Goal: Task Accomplishment & Management: Use online tool/utility

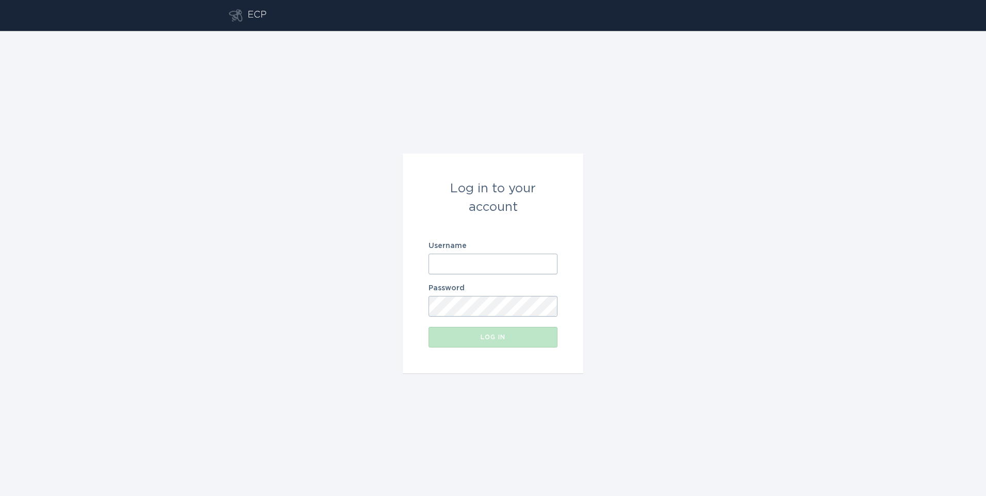
type input "[EMAIL_ADDRESS][DOMAIN_NAME]"
click at [381, 327] on div "Log in to your account Username [EMAIL_ADDRESS][DOMAIN_NAME] Password Log in" at bounding box center [493, 263] width 986 height 465
click at [511, 352] on form "Log in to your account Username [EMAIL_ADDRESS][DOMAIN_NAME] Password Log in" at bounding box center [493, 264] width 180 height 220
click at [510, 344] on button "Log in" at bounding box center [492, 337] width 129 height 21
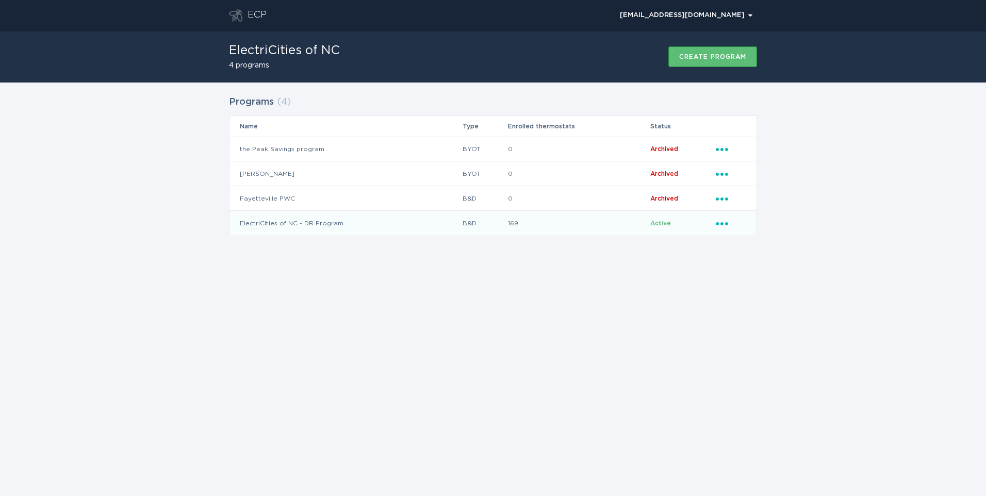
click at [718, 223] on icon "Popover menu" at bounding box center [722, 223] width 12 height 3
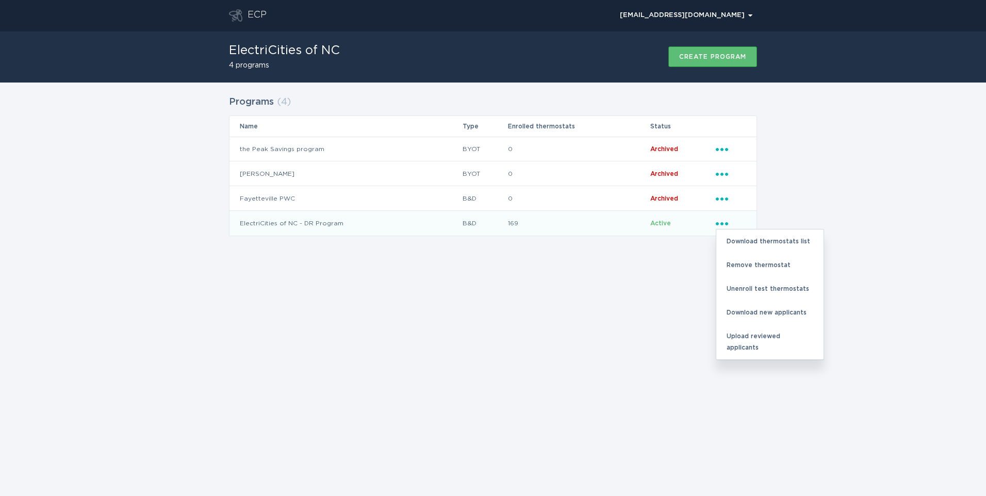
click at [631, 291] on div "ECP [EMAIL_ADDRESS][DOMAIN_NAME] Chevron ElectriCities of NC 4 programs Create …" at bounding box center [493, 248] width 986 height 496
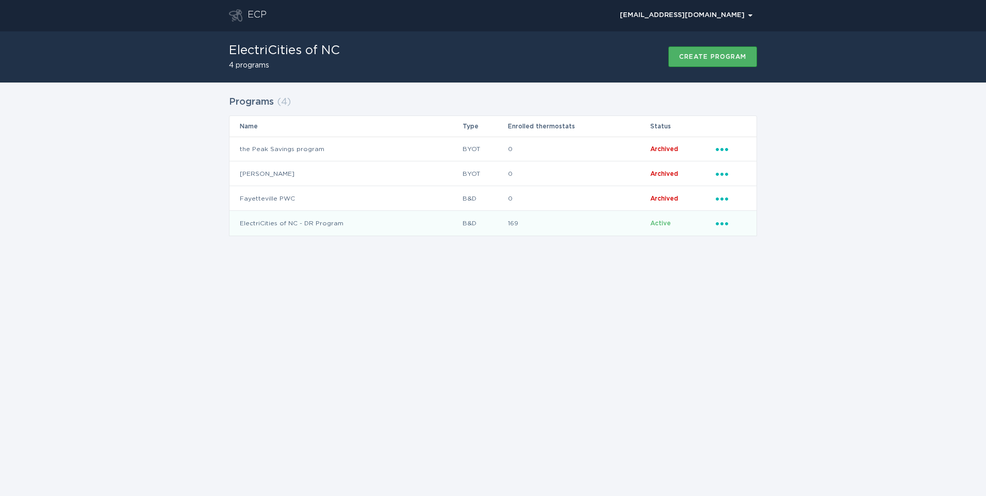
click at [681, 60] on button "Create program" at bounding box center [712, 56] width 89 height 21
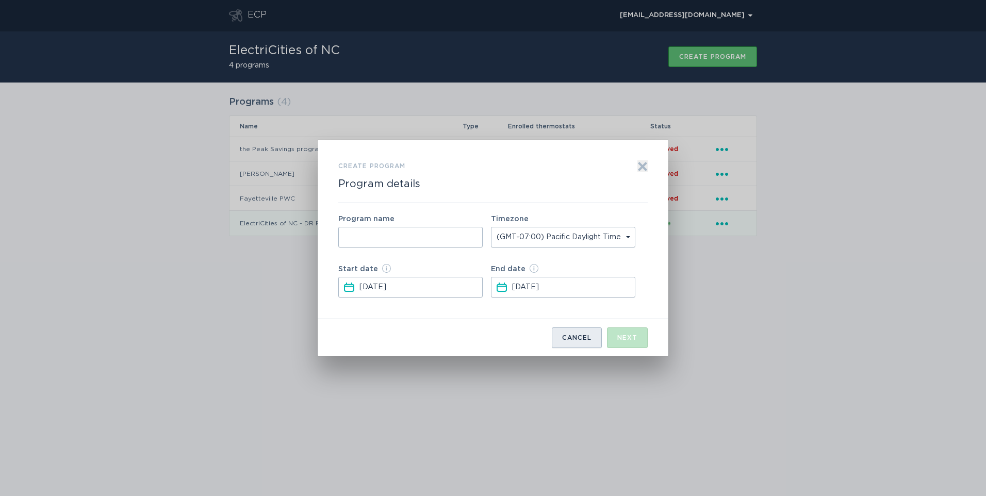
click at [570, 339] on div "Cancel" at bounding box center [576, 338] width 29 height 6
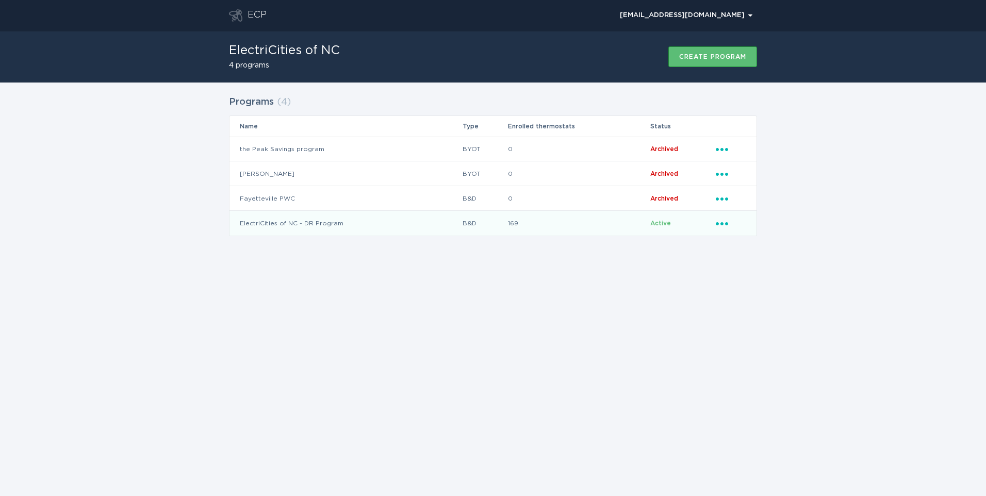
click at [718, 221] on icon "Ellipsis" at bounding box center [723, 222] width 14 height 9
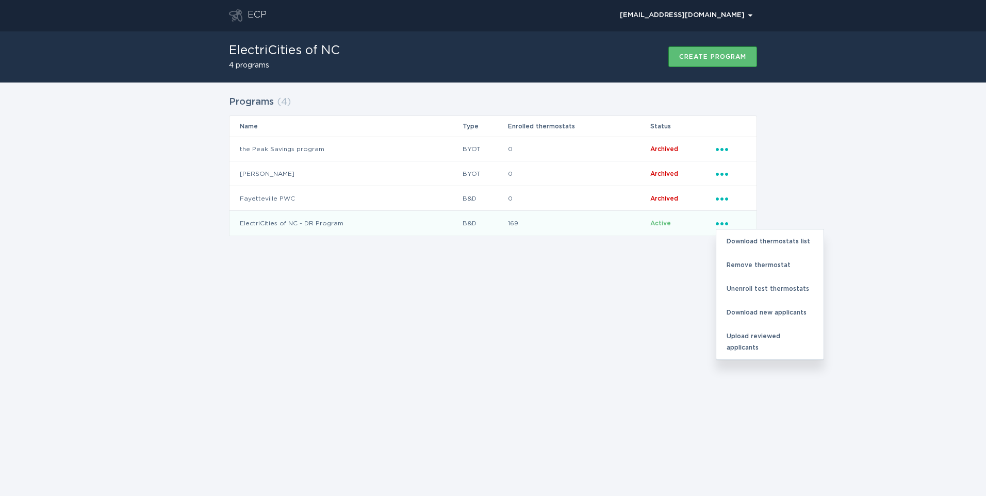
click at [669, 289] on div "ECP [EMAIL_ADDRESS][DOMAIN_NAME] Chevron ElectriCities of NC 4 programs Create …" at bounding box center [493, 248] width 986 height 496
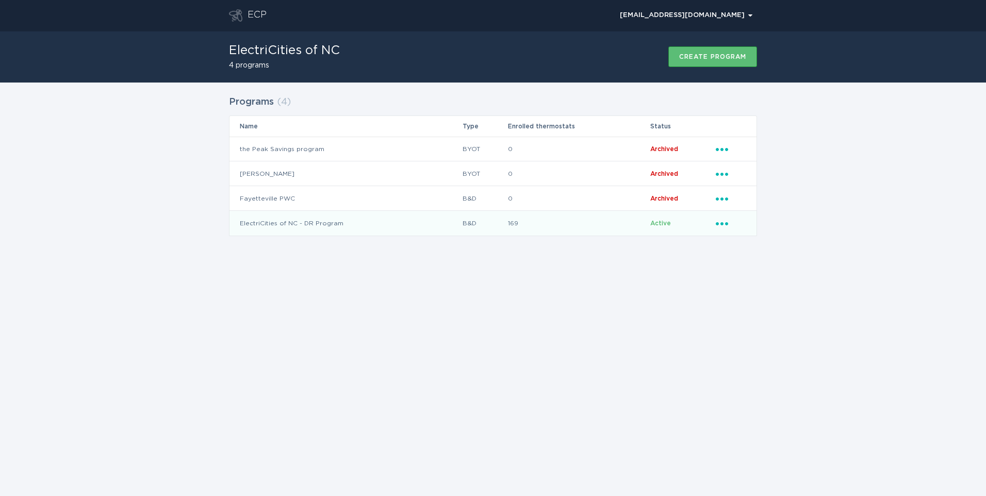
click at [357, 220] on td "ElectriCities of NC - DR Program" at bounding box center [345, 223] width 232 height 25
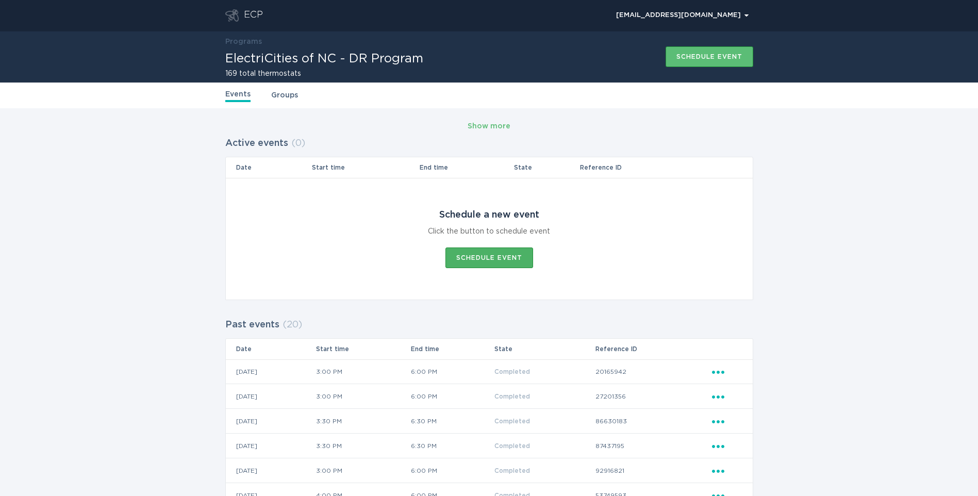
click at [491, 257] on div "Schedule event" at bounding box center [489, 258] width 66 height 6
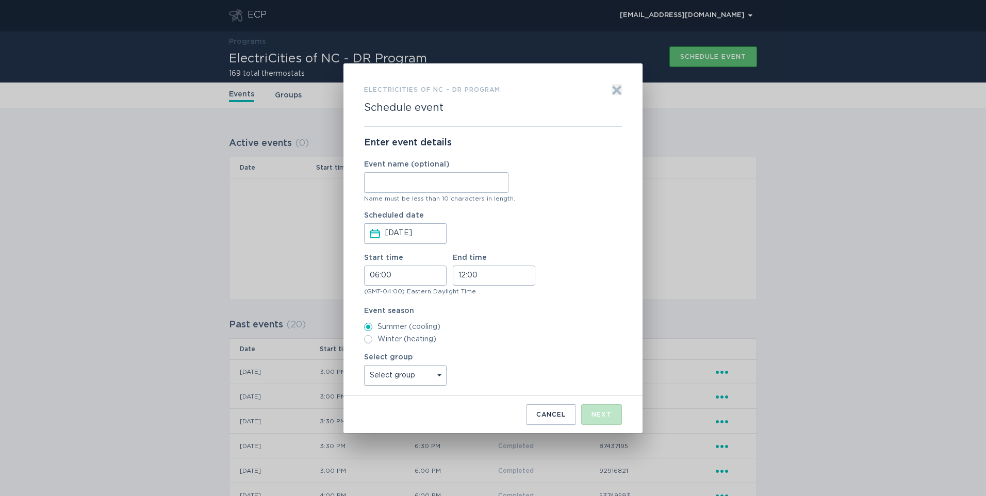
click at [403, 184] on input "Event name (optional)" at bounding box center [436, 182] width 144 height 21
type input "10062025"
click at [407, 278] on input "06:00" at bounding box center [405, 275] width 82 height 20
click at [379, 305] on li "15" at bounding box center [378, 304] width 28 height 12
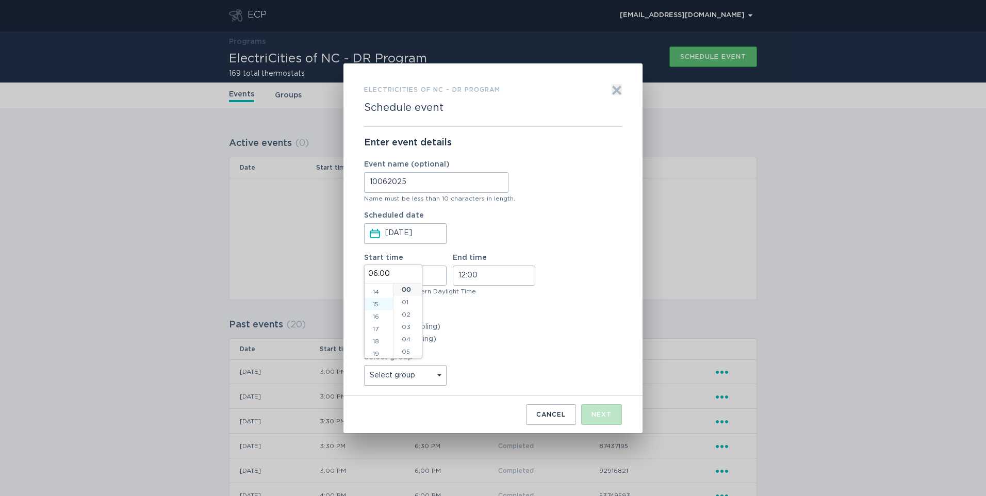
type input "15:00"
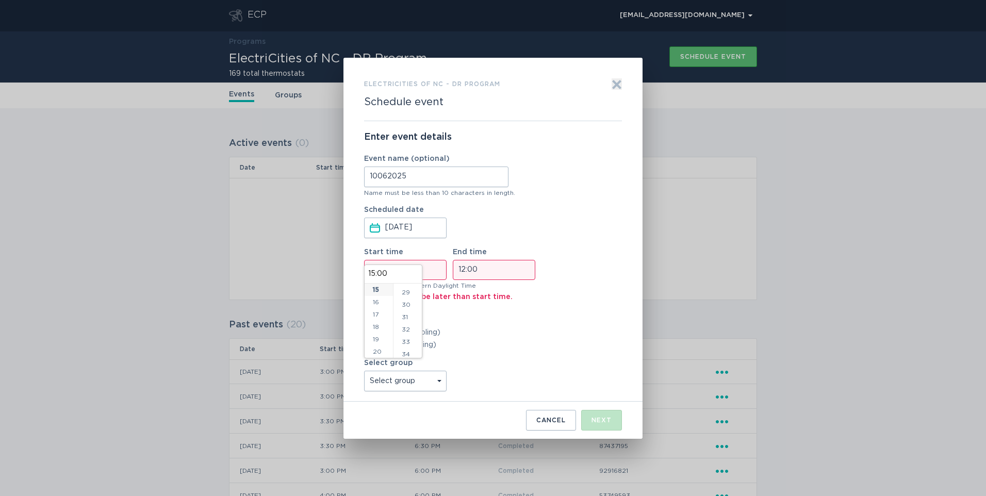
scroll to position [361, 0]
click at [409, 302] on li "30" at bounding box center [407, 300] width 28 height 12
type input "15:30"
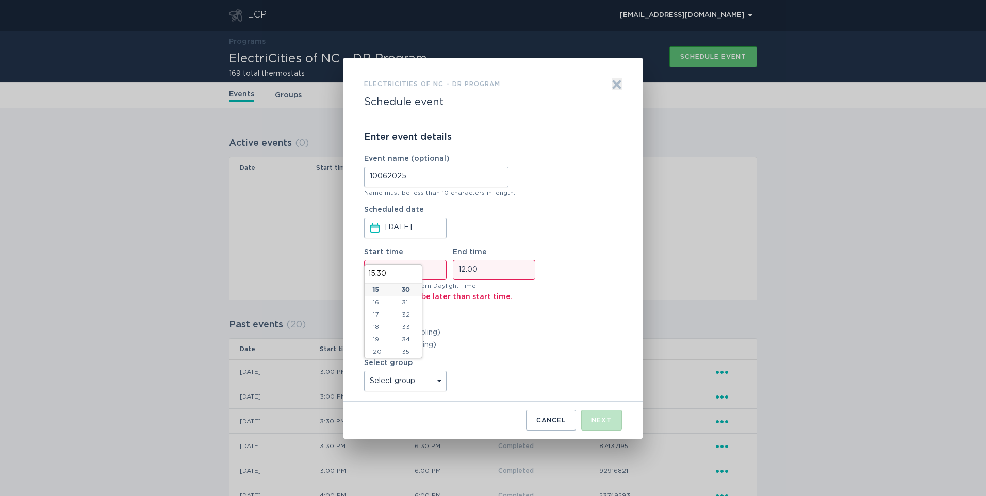
click at [500, 273] on input "12:00" at bounding box center [494, 270] width 82 height 20
click at [464, 306] on li "18" at bounding box center [467, 307] width 28 height 12
type input "18:00"
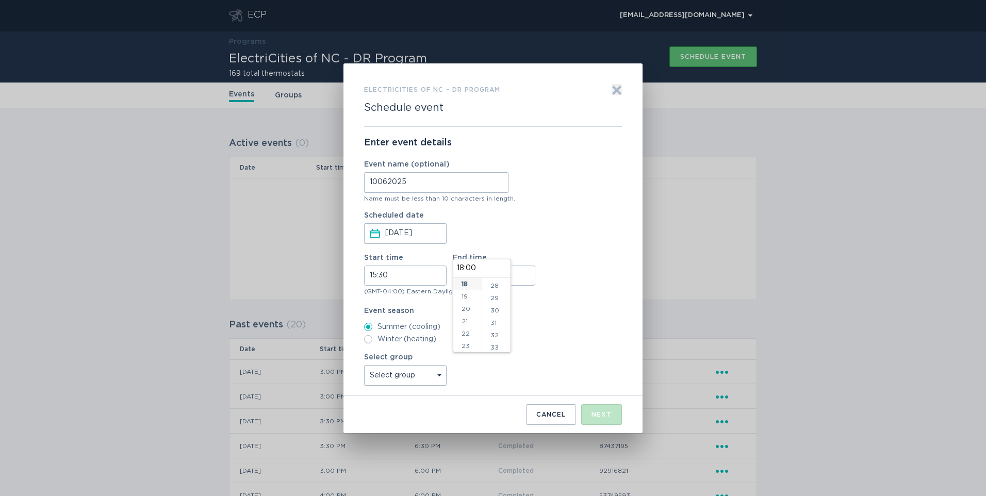
scroll to position [361, 0]
click at [495, 296] on li "30" at bounding box center [496, 294] width 28 height 12
type input "18:30"
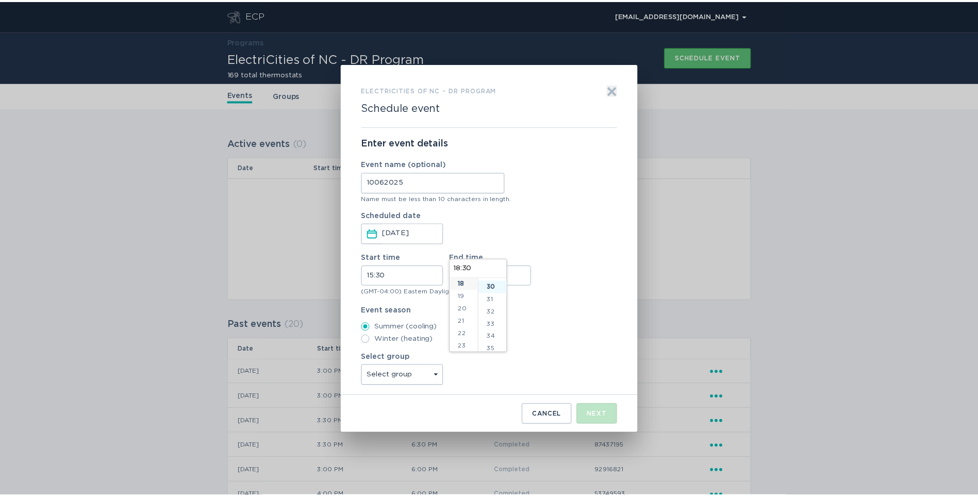
scroll to position [371, 0]
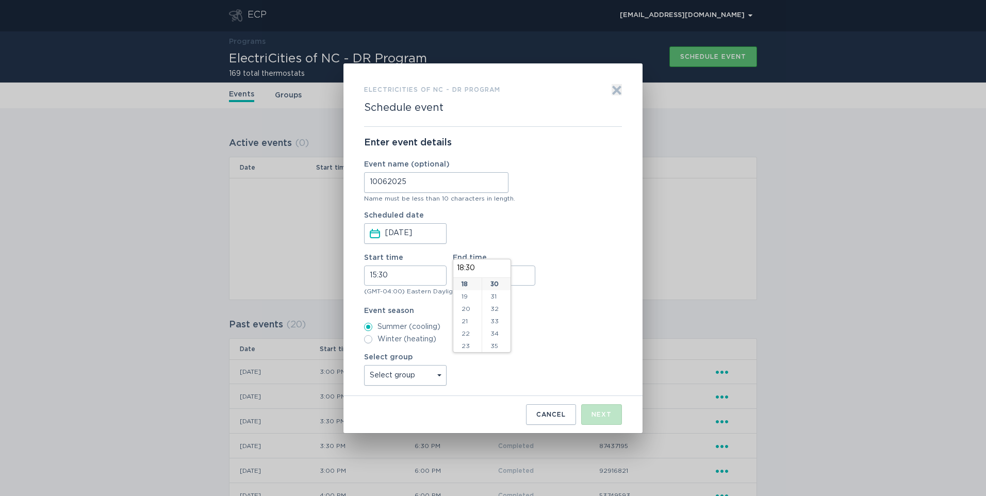
click at [512, 369] on div "Select group Select group Tarboro [GEOGRAPHIC_DATA] [GEOGRAPHIC_DATA] [GEOGRAPH…" at bounding box center [493, 370] width 258 height 32
click at [440, 376] on select "Select group [GEOGRAPHIC_DATA] [GEOGRAPHIC_DATA] [GEOGRAPHIC_DATA] [GEOGRAPHIC_…" at bounding box center [405, 375] width 82 height 21
select select "3d4c1376336f48678d79bb793ec6c5f7"
click at [364, 365] on select "Select group [GEOGRAPHIC_DATA] [GEOGRAPHIC_DATA] [GEOGRAPHIC_DATA] [GEOGRAPHIC_…" at bounding box center [405, 375] width 82 height 21
click at [497, 336] on label "Winter (heating)" at bounding box center [493, 339] width 258 height 8
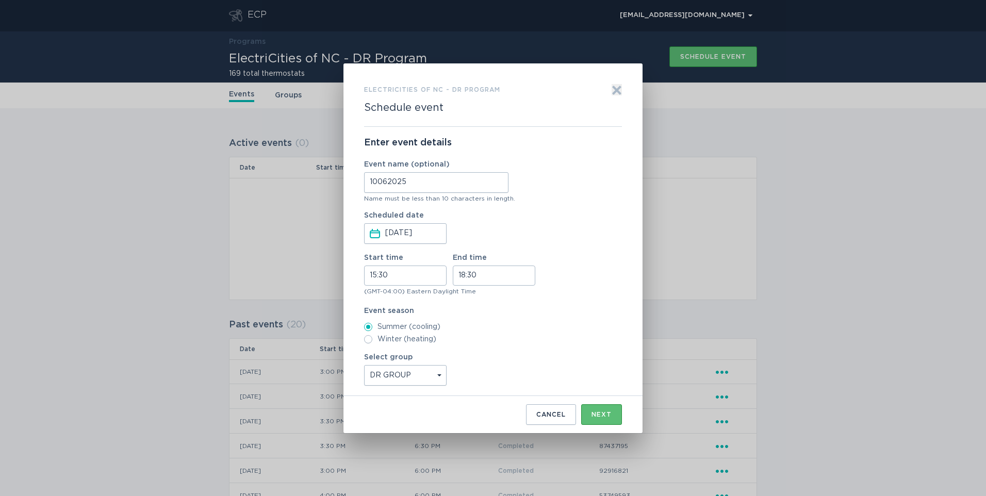
click at [372, 336] on input "Winter (heating)" at bounding box center [368, 339] width 8 height 8
radio input "true"
click at [367, 325] on input "Summer (cooling)" at bounding box center [368, 327] width 8 height 8
radio input "true"
click at [608, 412] on div "Next" at bounding box center [601, 414] width 20 height 6
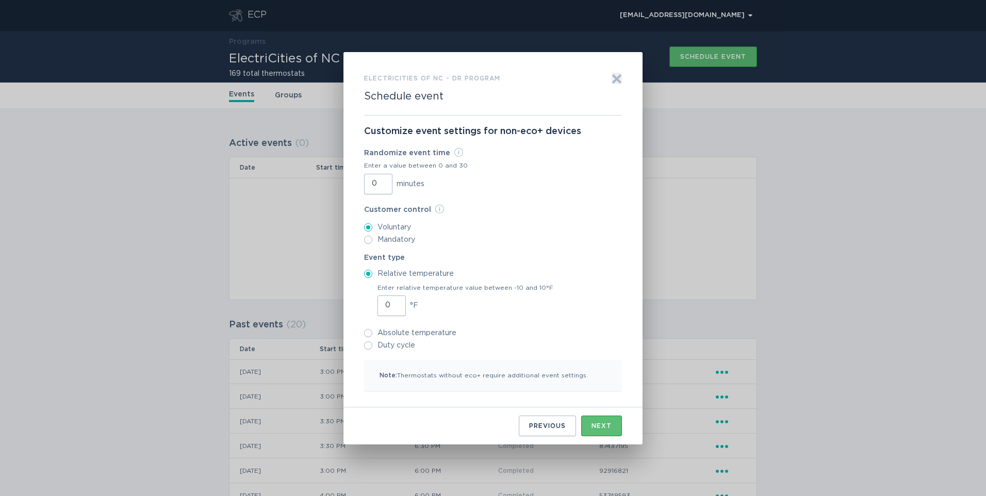
click at [369, 345] on input "Duty cycle" at bounding box center [368, 345] width 8 height 8
radio input "true"
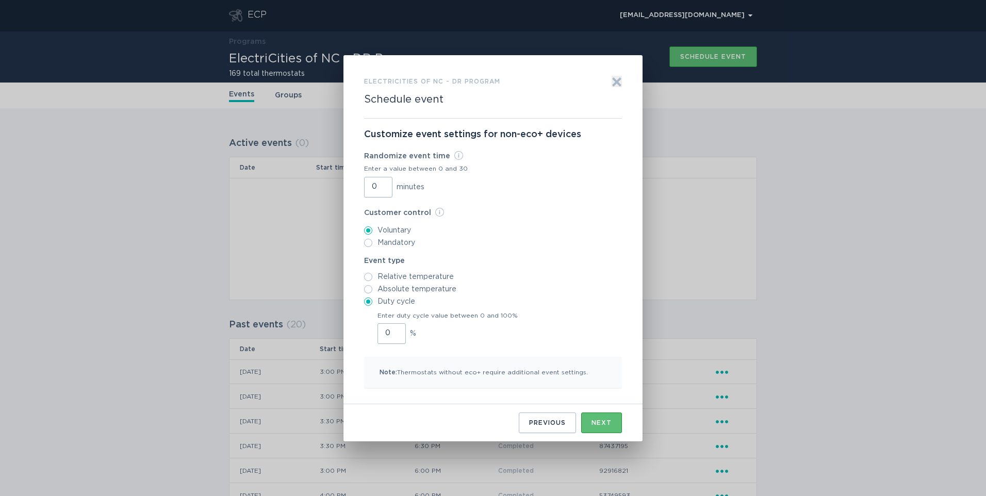
click at [391, 332] on input "0" at bounding box center [391, 333] width 28 height 21
type input "30"
click at [600, 420] on div "Next" at bounding box center [601, 423] width 20 height 6
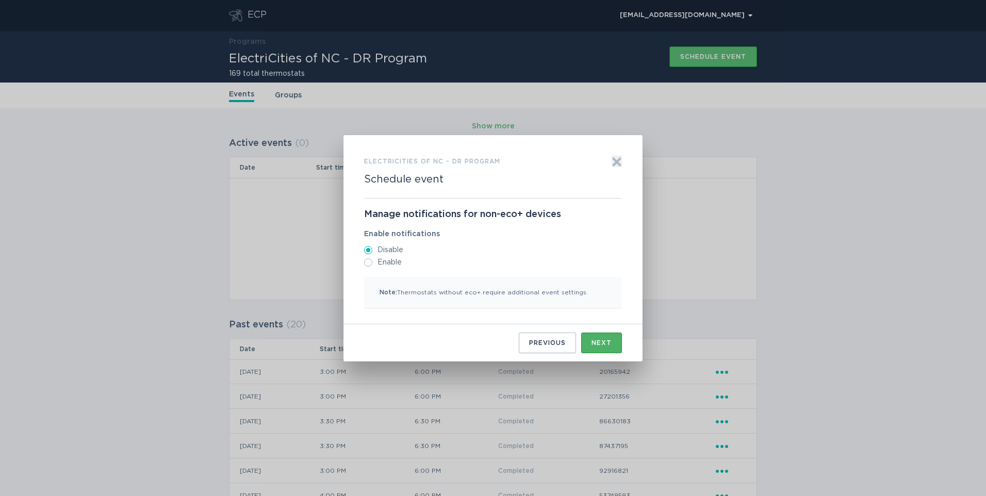
click at [605, 340] on div "Next" at bounding box center [601, 343] width 20 height 6
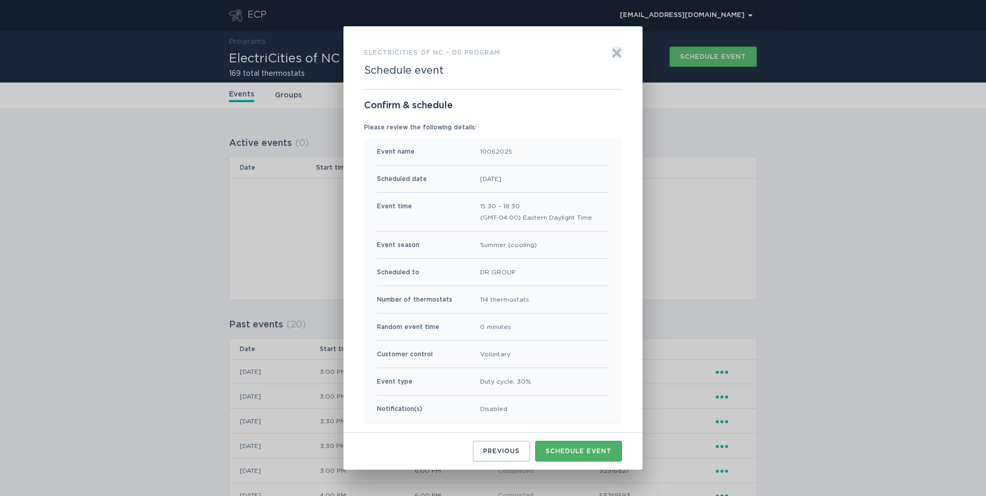
click at [599, 445] on button "Schedule event" at bounding box center [578, 451] width 87 height 21
